Goal: Information Seeking & Learning: Learn about a topic

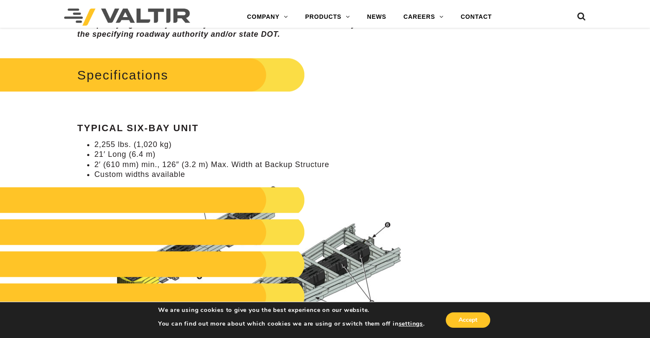
scroll to position [812, 0]
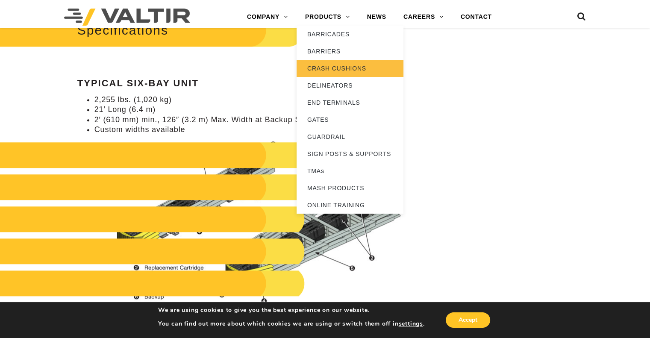
click at [342, 71] on link "CRASH CUSHIONS" at bounding box center [350, 68] width 107 height 17
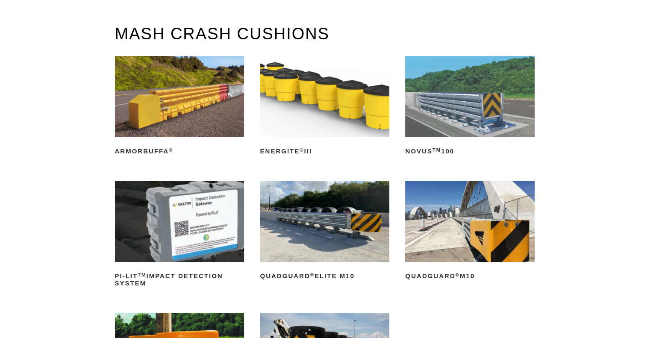
scroll to position [85, 0]
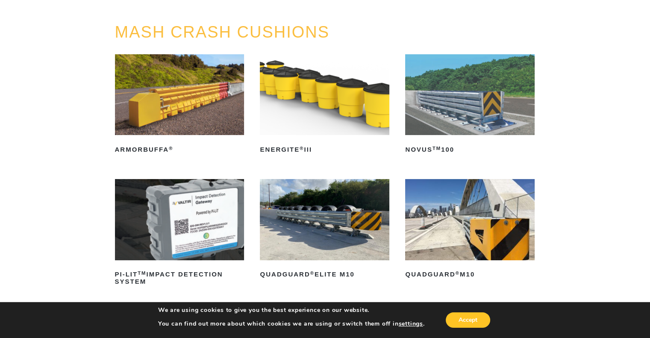
click at [467, 237] on img at bounding box center [470, 219] width 130 height 81
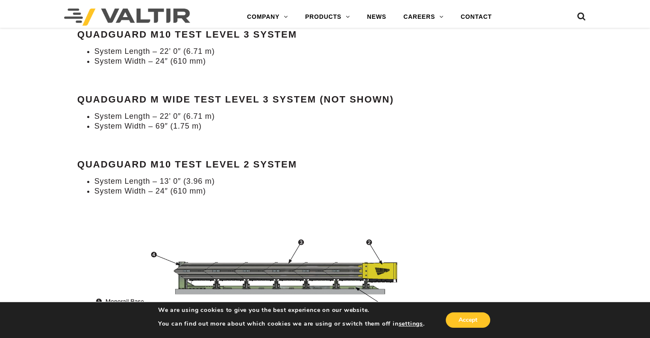
scroll to position [703, 0]
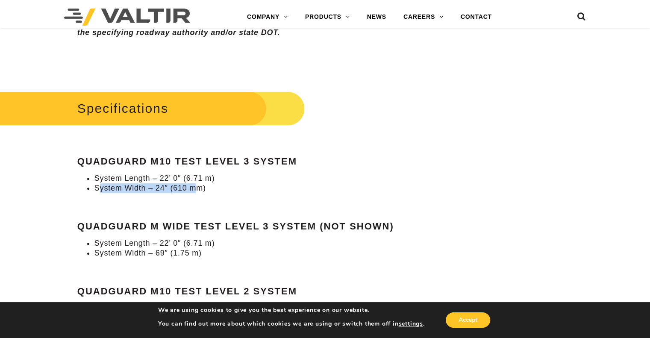
drag, startPoint x: 99, startPoint y: 178, endPoint x: 196, endPoint y: 178, distance: 96.6
click at [196, 183] on li "System Width – 24″ (610 mm)" at bounding box center [252, 188] width 316 height 10
drag, startPoint x: 103, startPoint y: 241, endPoint x: 176, endPoint y: 241, distance: 73.5
click at [176, 248] on li "System Width – 69″ (1.75 m)" at bounding box center [252, 253] width 316 height 10
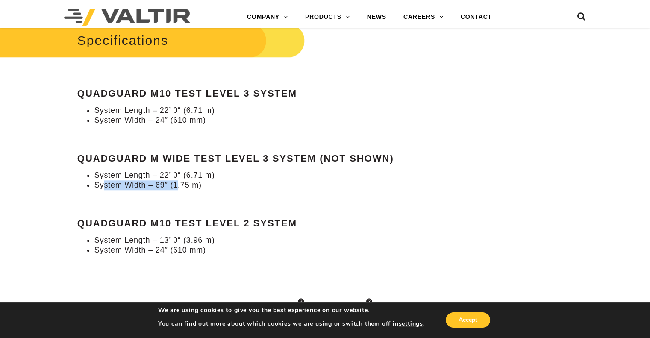
scroll to position [788, 0]
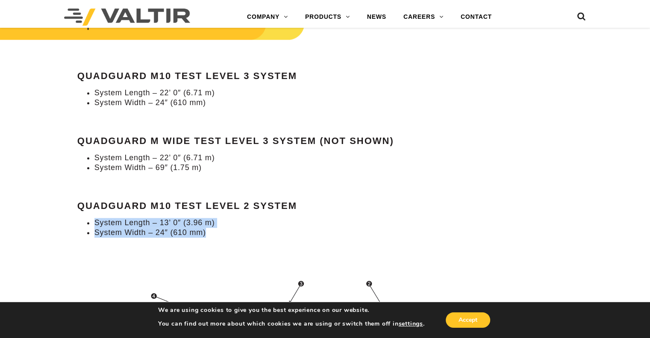
drag, startPoint x: 209, startPoint y: 227, endPoint x: 85, endPoint y: 210, distance: 125.1
click at [85, 218] on ul "System Length – 13’ 0″ (3.96 m) System Width – 24″ (610 mm)" at bounding box center [243, 228] width 333 height 20
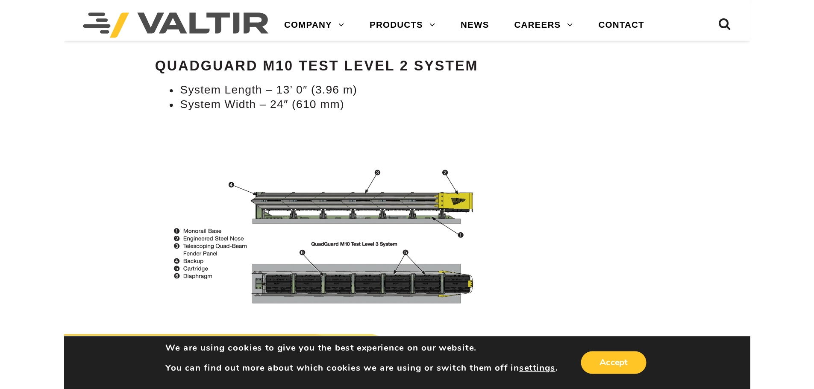
scroll to position [960, 0]
